Goal: Task Accomplishment & Management: Use online tool/utility

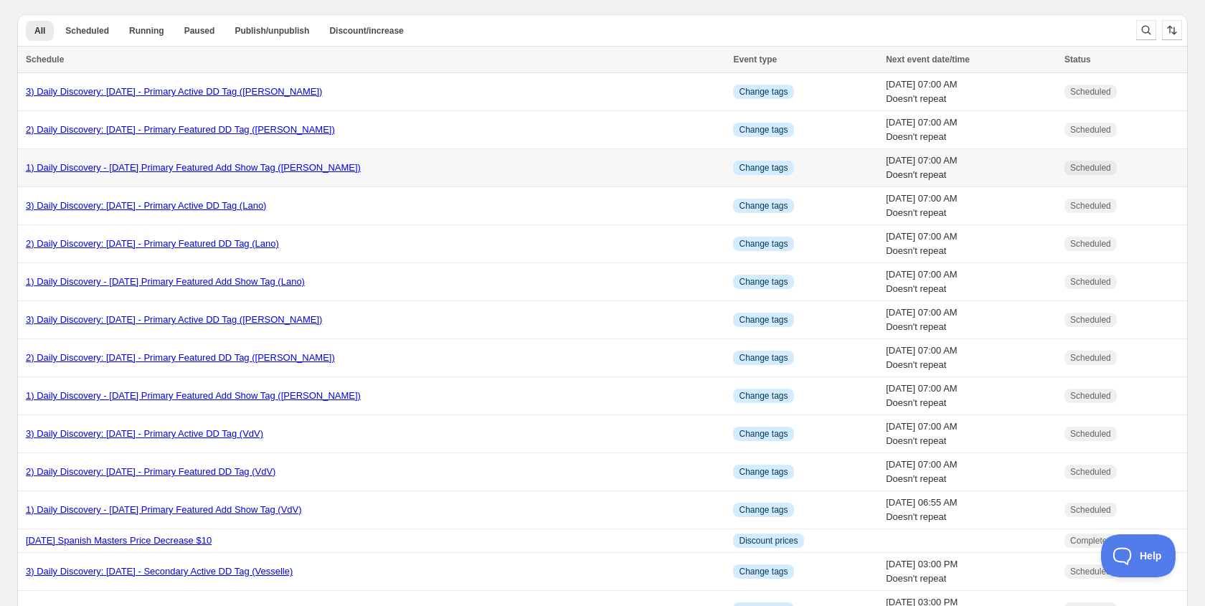
click at [173, 170] on link "1) Daily Discovery - [DATE] Primary Featured Add Show Tag ([PERSON_NAME])" at bounding box center [193, 167] width 335 height 11
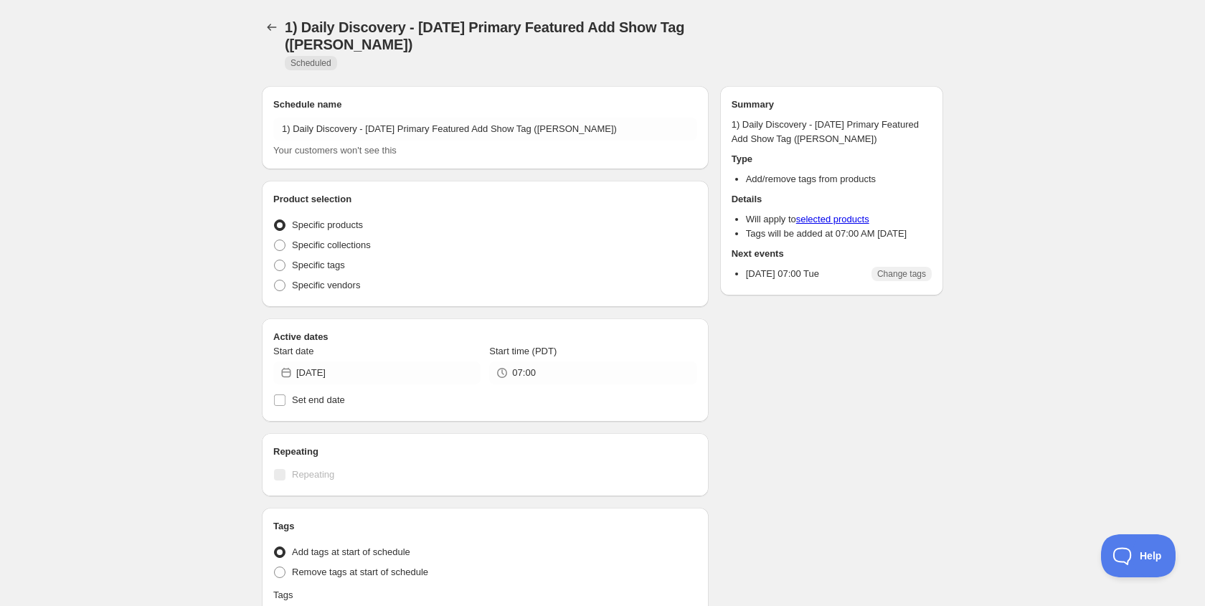
radio input "true"
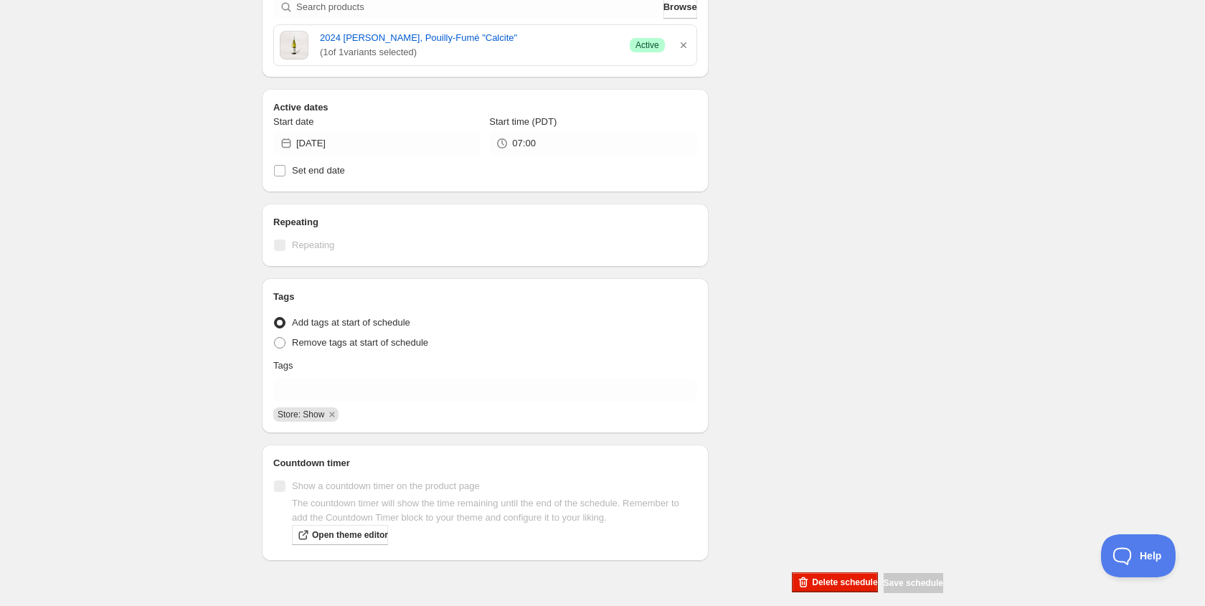
scroll to position [290, 0]
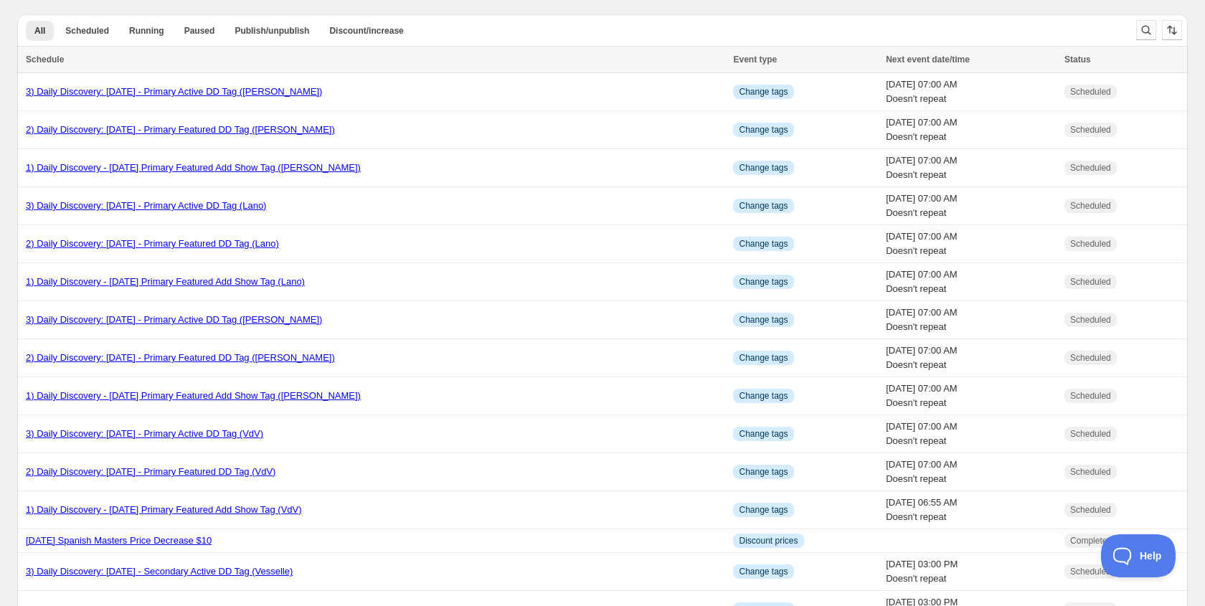
click at [1145, 36] on icon "Search and filter results" at bounding box center [1146, 30] width 14 height 14
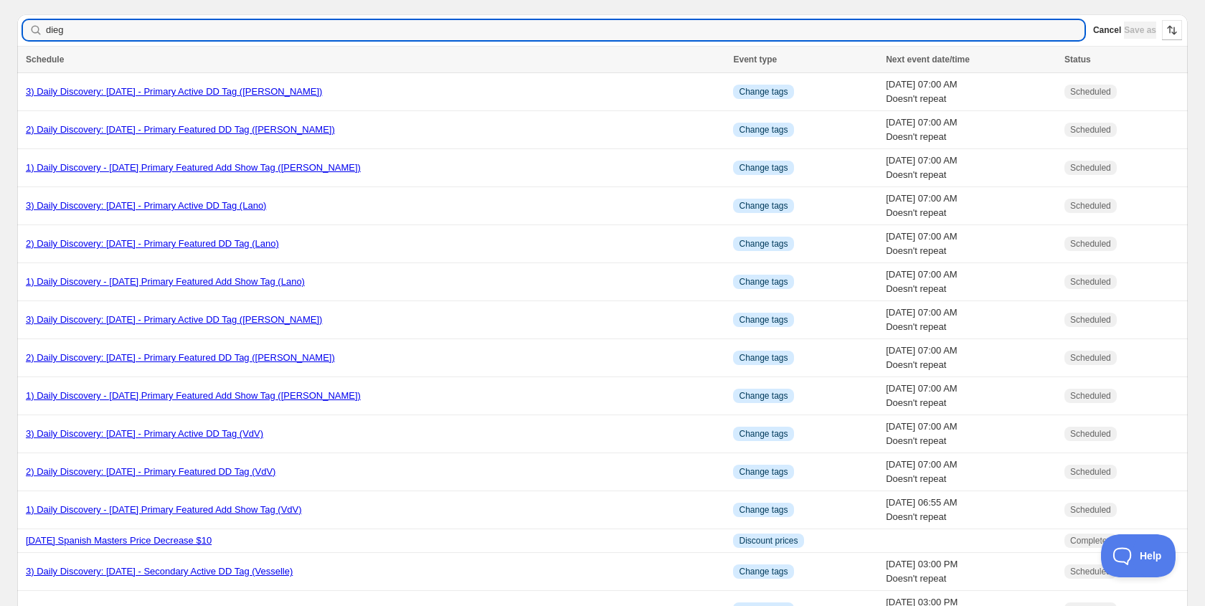
type input "diego"
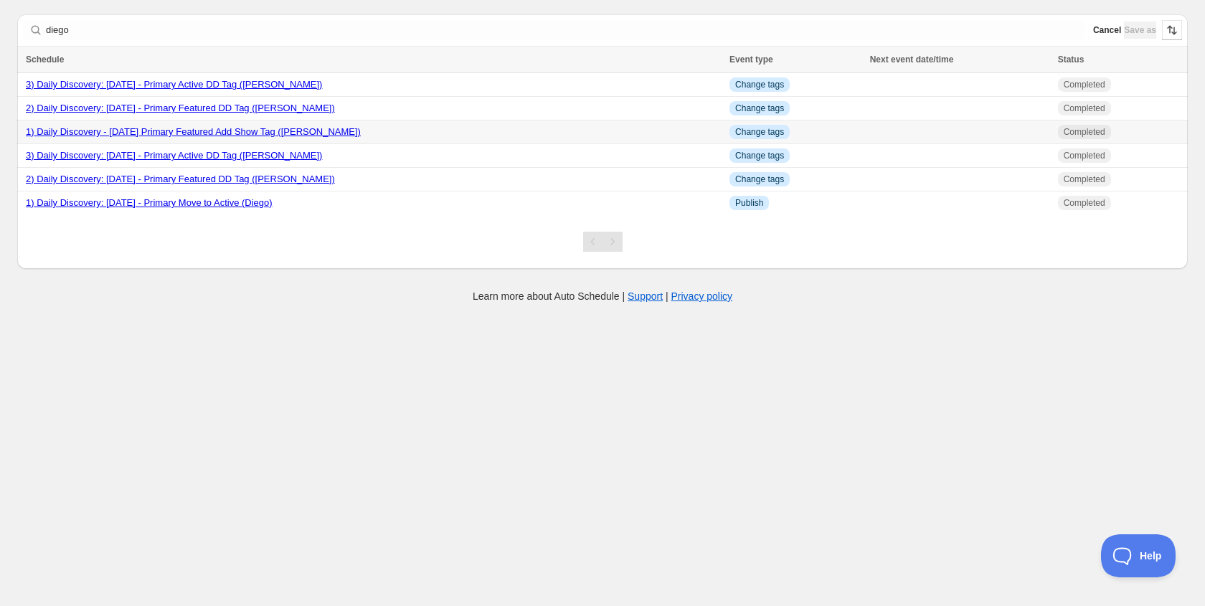
click at [359, 130] on link "1) Daily Discovery - [DATE] Primary Featured Add Show Tag ([PERSON_NAME])" at bounding box center [193, 131] width 335 height 11
